Goal: Navigation & Orientation: Go to known website

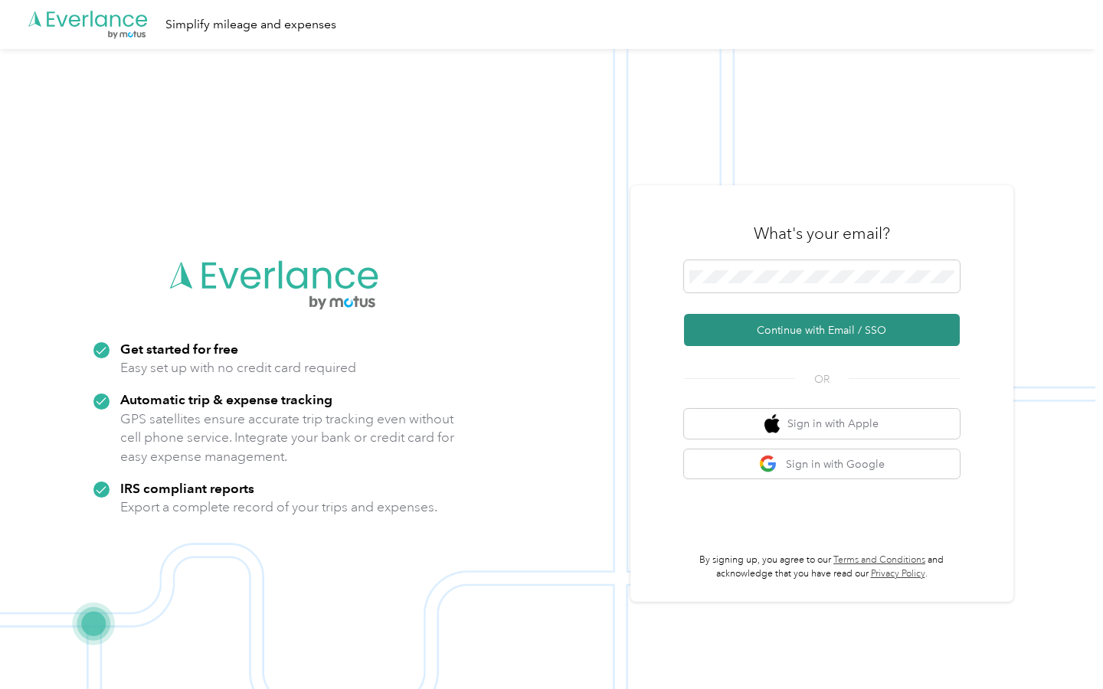
click at [866, 324] on button "Continue with Email / SSO" at bounding box center [822, 330] width 276 height 32
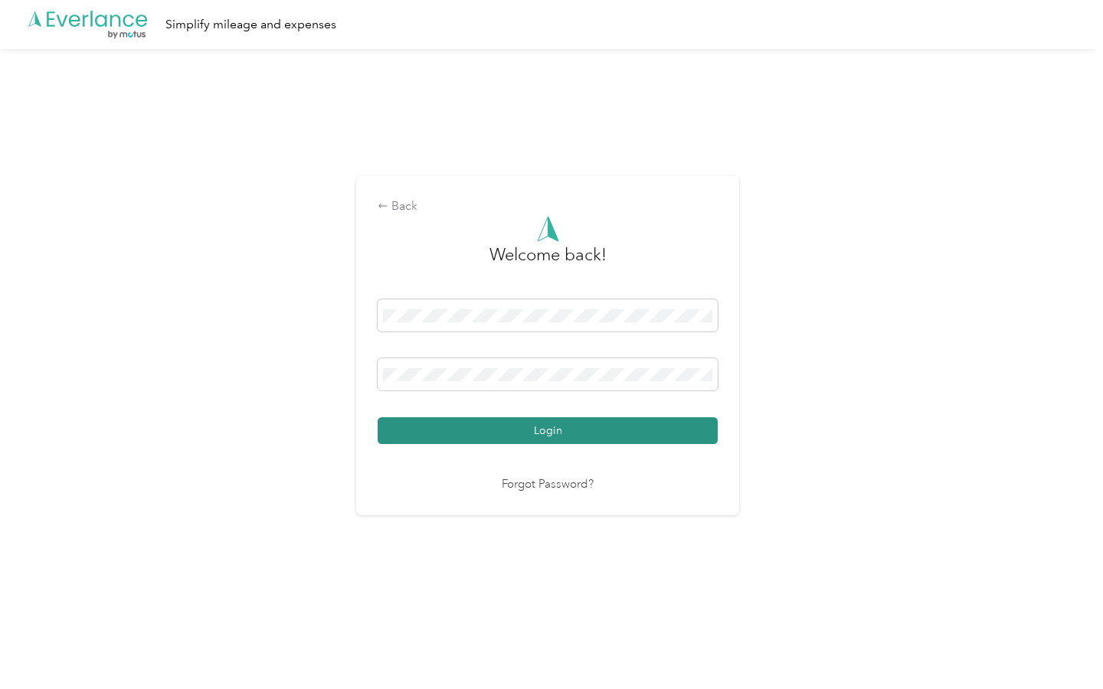
click at [703, 424] on button "Login" at bounding box center [548, 431] width 340 height 27
